Goal: Information Seeking & Learning: Find specific fact

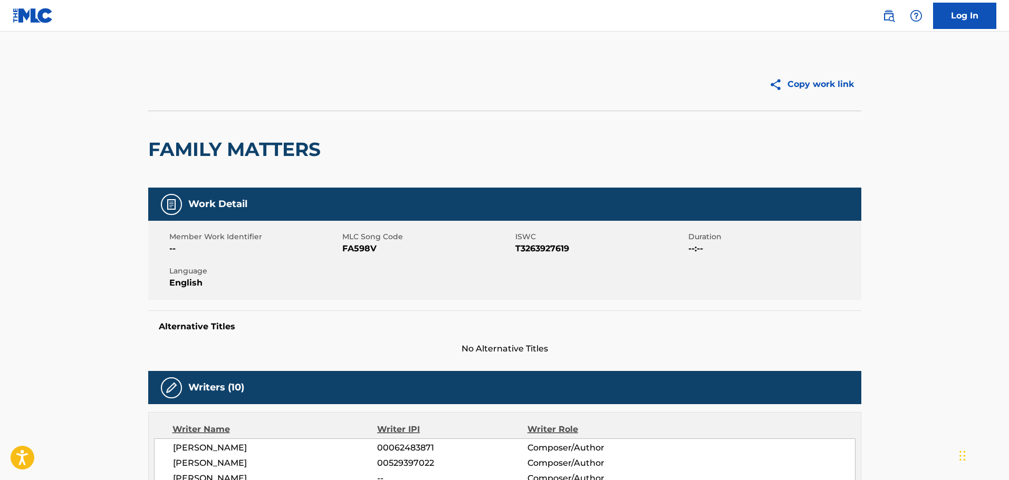
drag, startPoint x: 881, startPoint y: 11, endPoint x: 866, endPoint y: 21, distance: 17.6
click at [881, 11] on link at bounding box center [888, 15] width 21 height 21
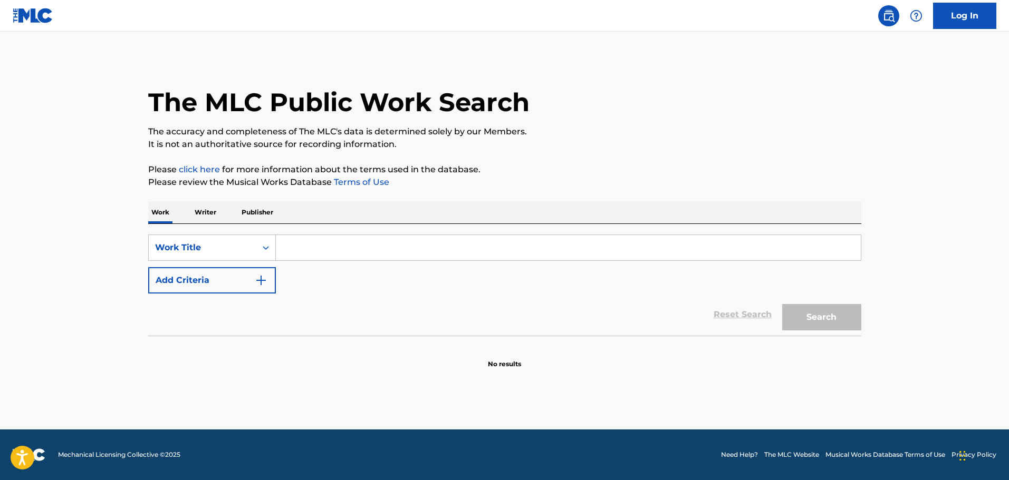
click at [356, 250] on input "Search Form" at bounding box center [568, 247] width 585 height 25
paste input "Harmony (From "Skylanders Academy""
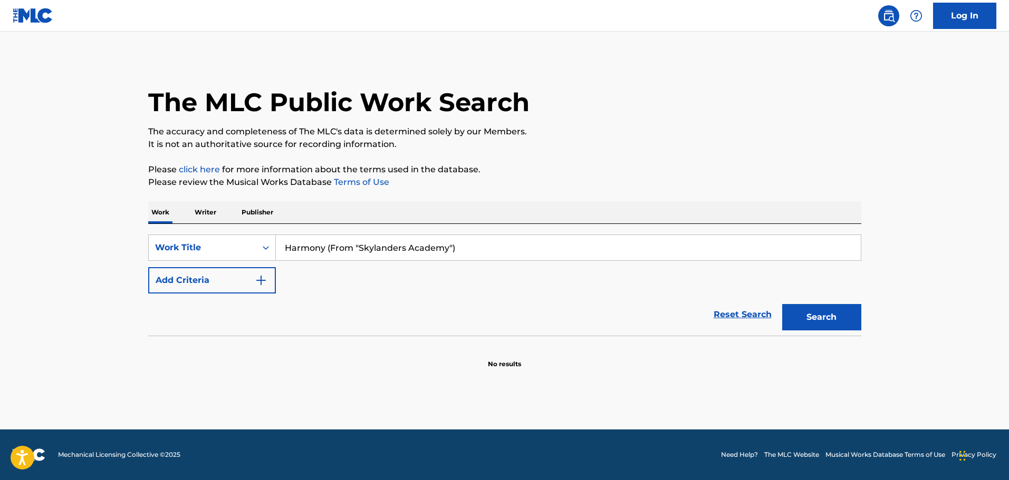
type input "Harmony (From "Skylanders Academy")"
click at [850, 323] on button "Search" at bounding box center [821, 317] width 79 height 26
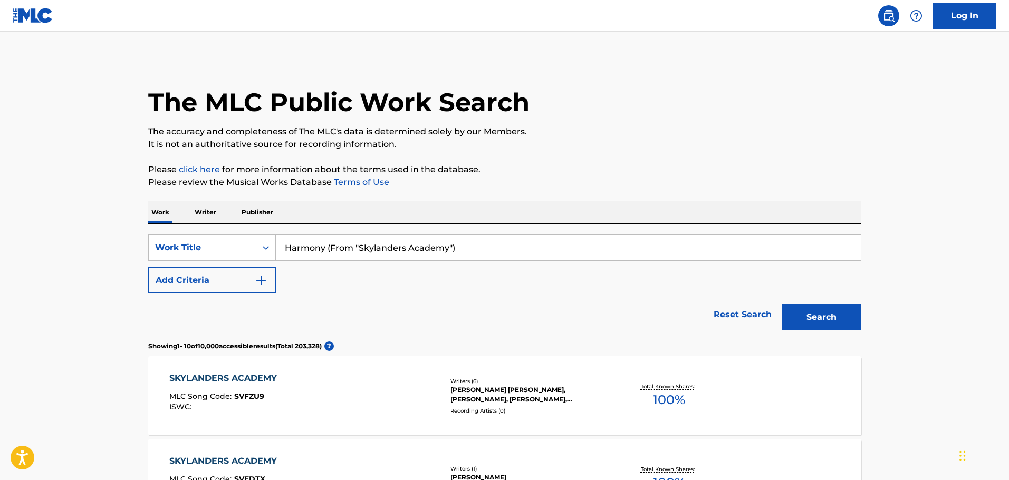
click at [178, 297] on div "Reset Search Search" at bounding box center [504, 315] width 713 height 42
click at [204, 286] on button "Add Criteria" at bounding box center [212, 280] width 128 height 26
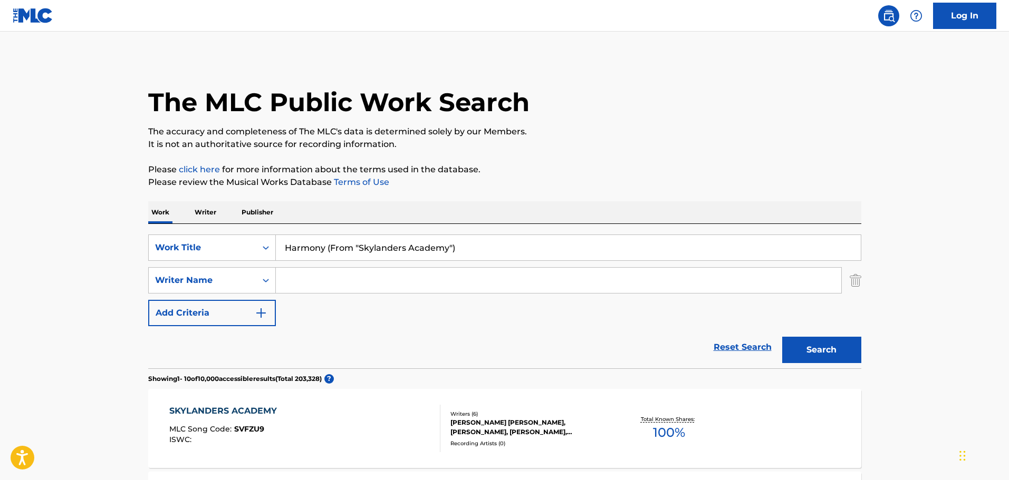
click at [323, 276] on input "Search Form" at bounding box center [558, 280] width 565 height 25
paste input "[PERSON_NAME]"
type input "[PERSON_NAME]"
drag, startPoint x: 817, startPoint y: 341, endPoint x: 820, endPoint y: 356, distance: 15.5
click at [818, 341] on button "Search" at bounding box center [821, 350] width 79 height 26
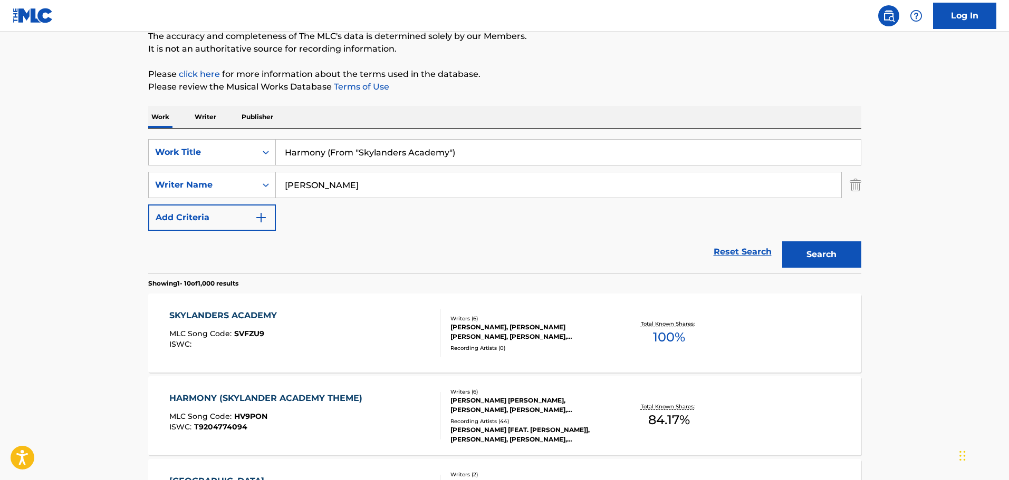
scroll to position [105, 0]
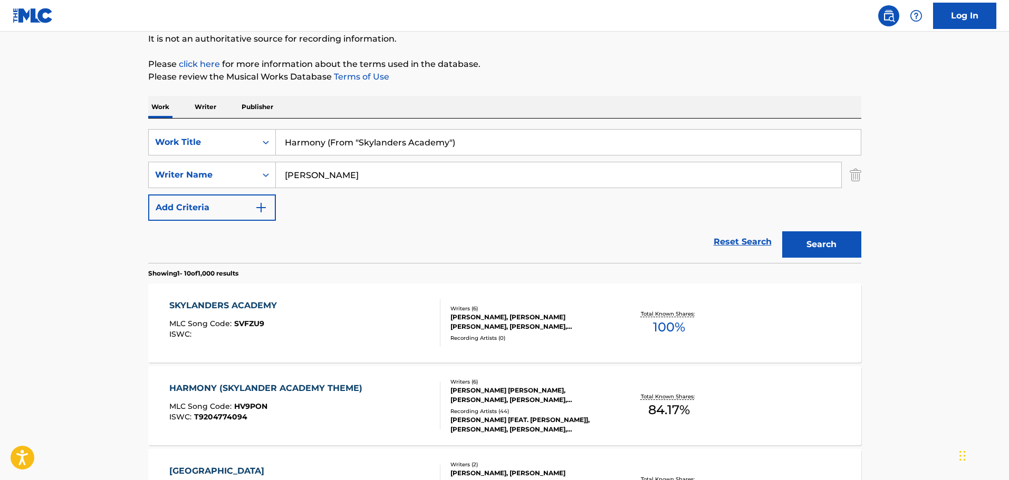
click at [353, 407] on div "MLC Song Code : HV9PON" at bounding box center [268, 408] width 198 height 11
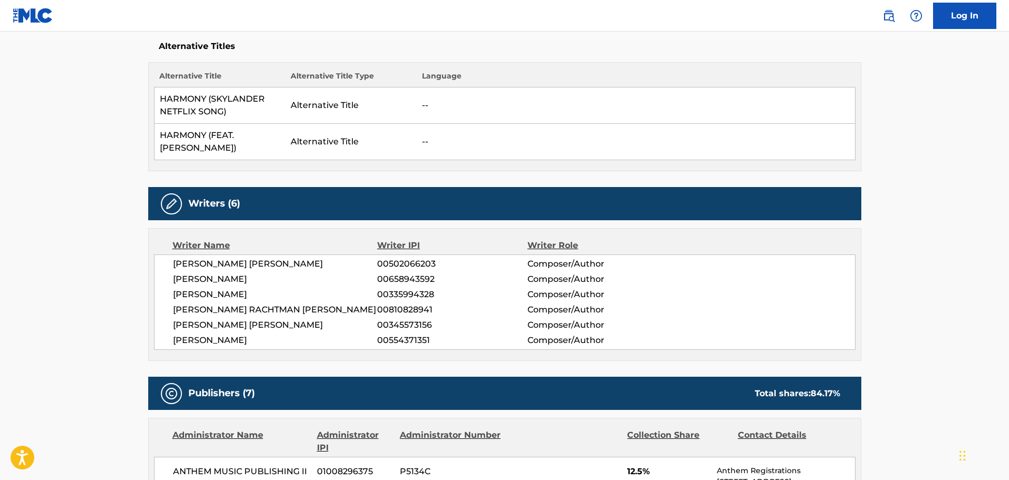
scroll to position [316, 0]
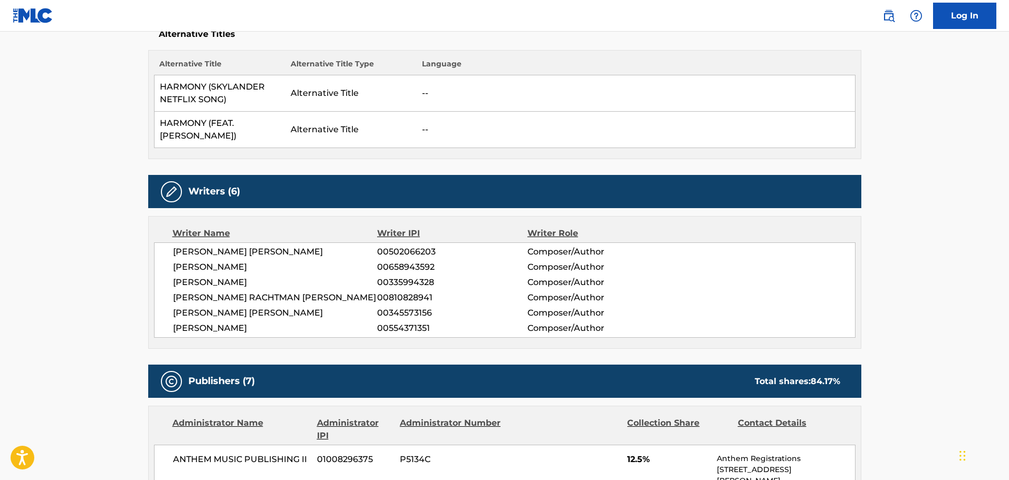
drag, startPoint x: 261, startPoint y: 332, endPoint x: 152, endPoint y: 249, distance: 136.6
click at [152, 249] on div "Writer Name Writer IPI Writer Role [PERSON_NAME] [PERSON_NAME] 00502066203 Comp…" at bounding box center [504, 282] width 713 height 133
click at [717, 302] on div "[PERSON_NAME] [PERSON_NAME] 00810828941 Composer/Author" at bounding box center [514, 298] width 682 height 13
